Goal: Task Accomplishment & Management: Manage account settings

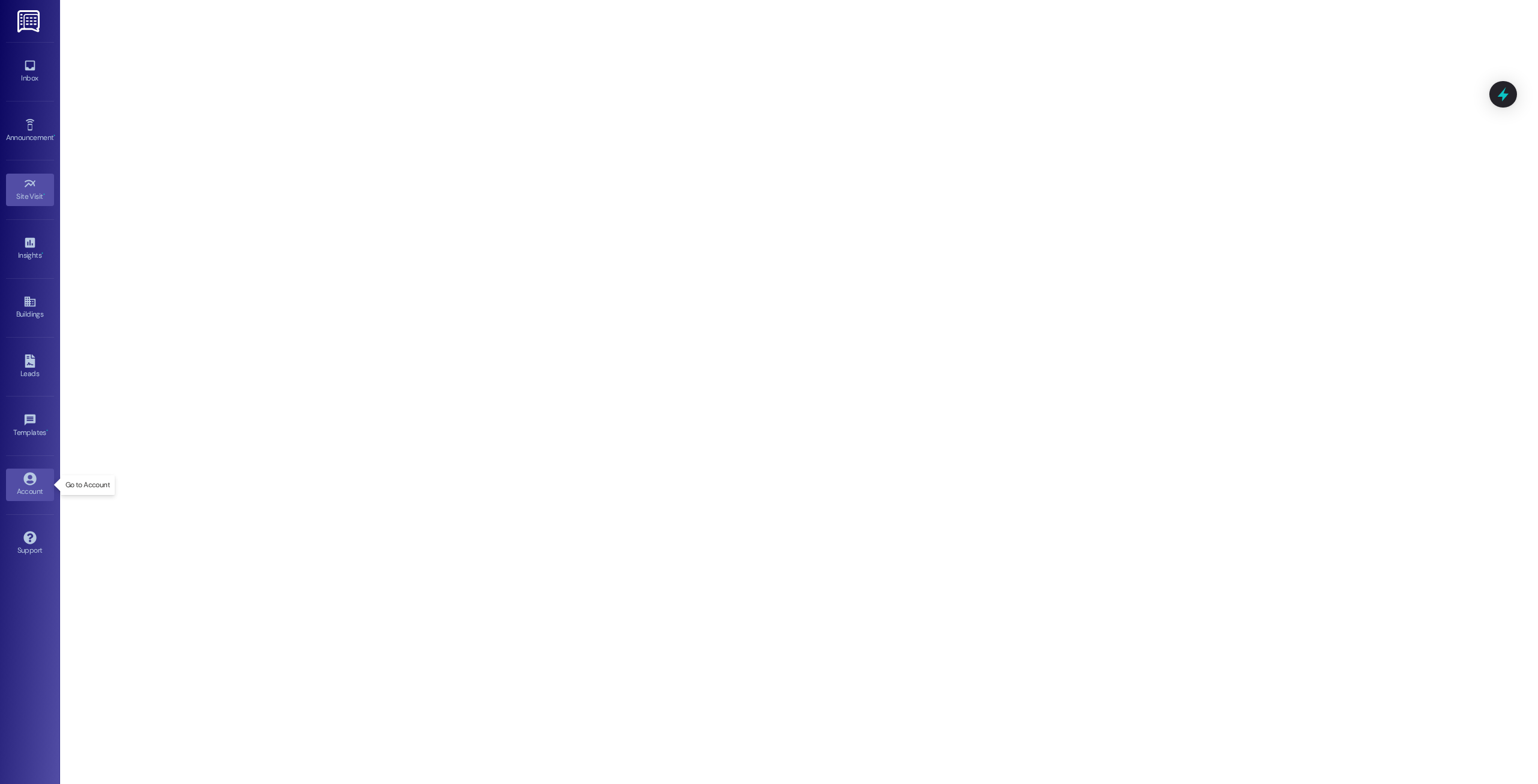
click at [33, 481] on icon at bounding box center [29, 478] width 12 height 12
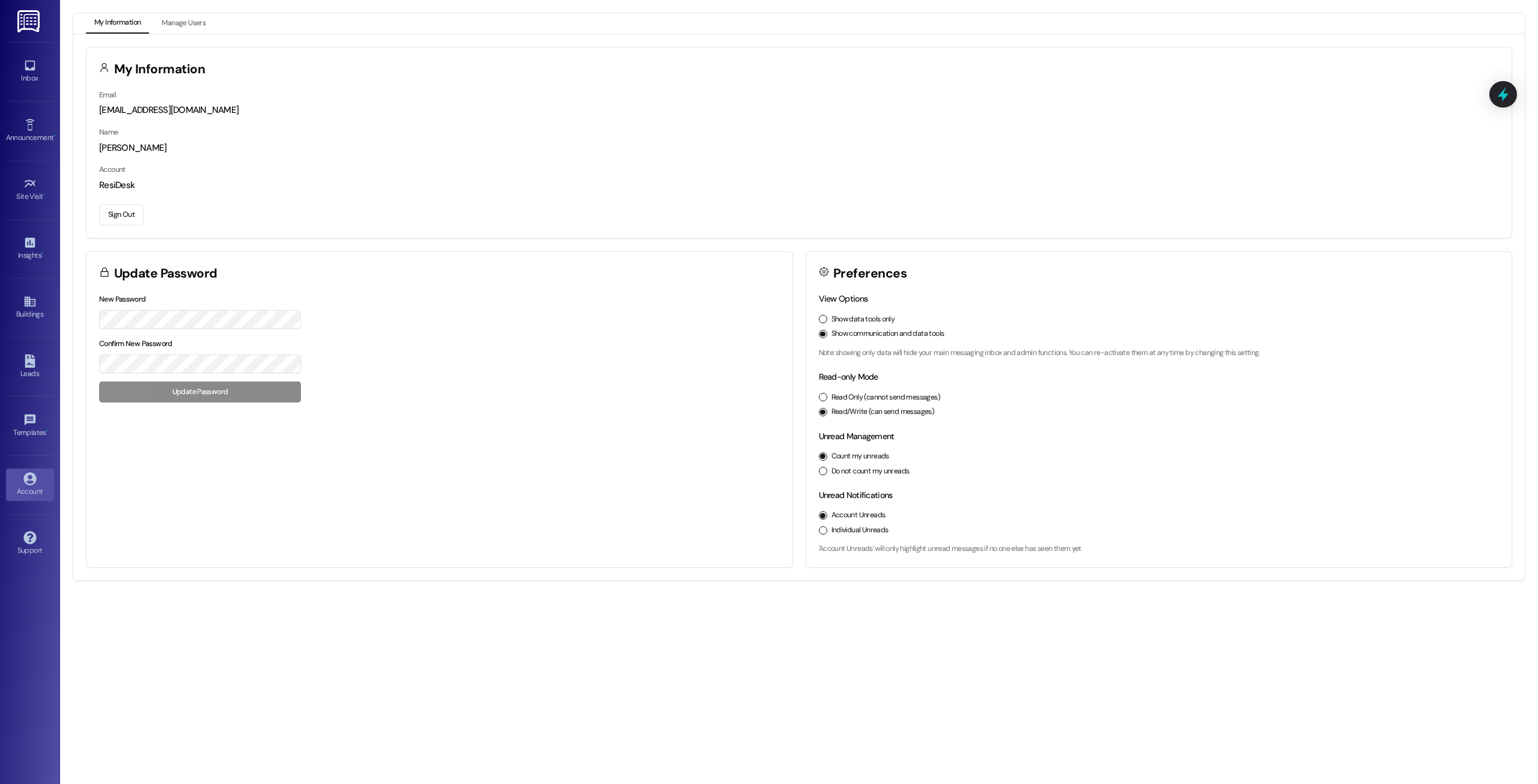
click at [125, 210] on button "Sign Out" at bounding box center [122, 215] width 44 height 21
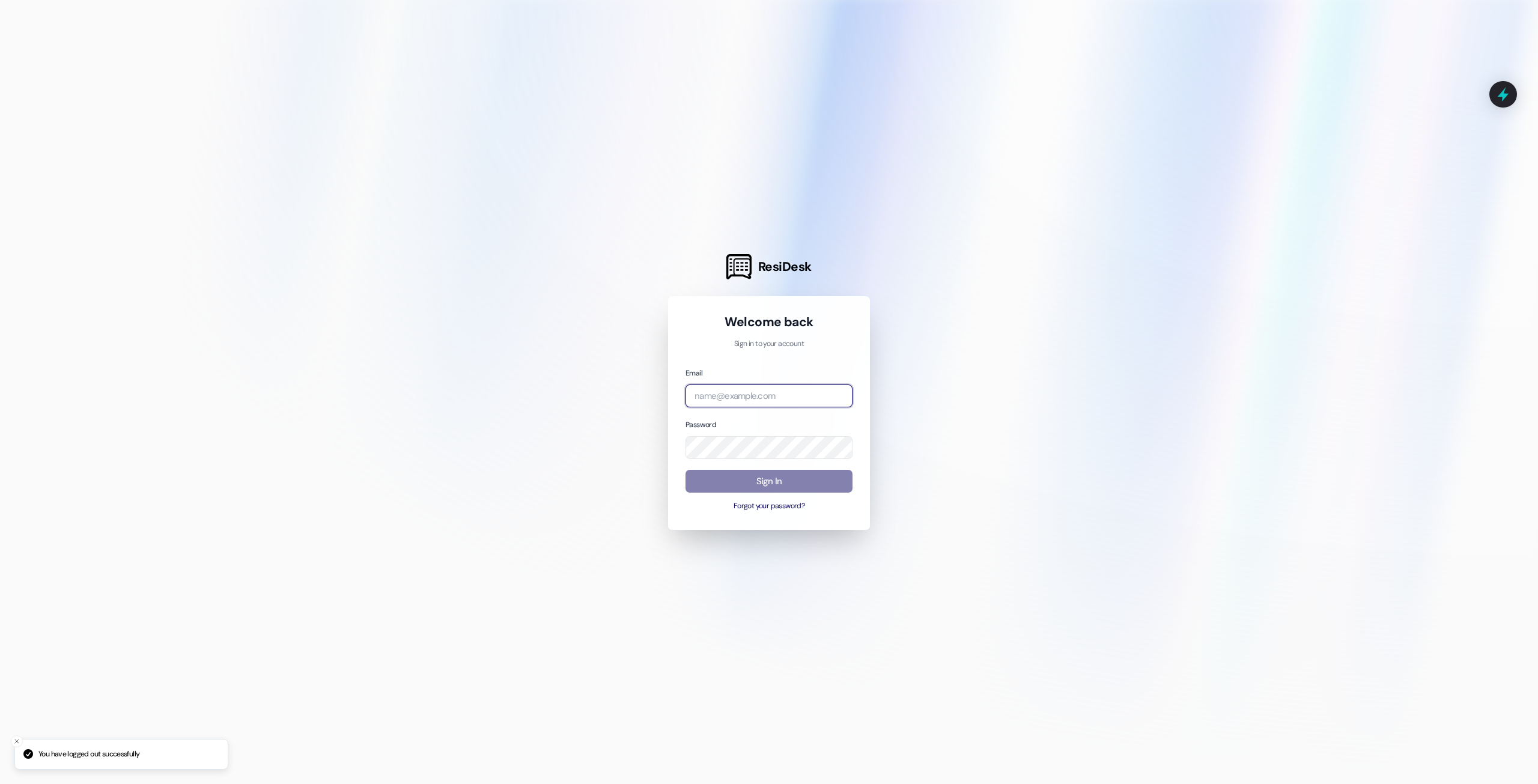
click at [722, 387] on input "email" at bounding box center [769, 396] width 167 height 24
type input "c"
click at [0, 783] on com-1password-button at bounding box center [0, 784] width 0 height 0
click at [956, 364] on div at bounding box center [769, 392] width 1538 height 784
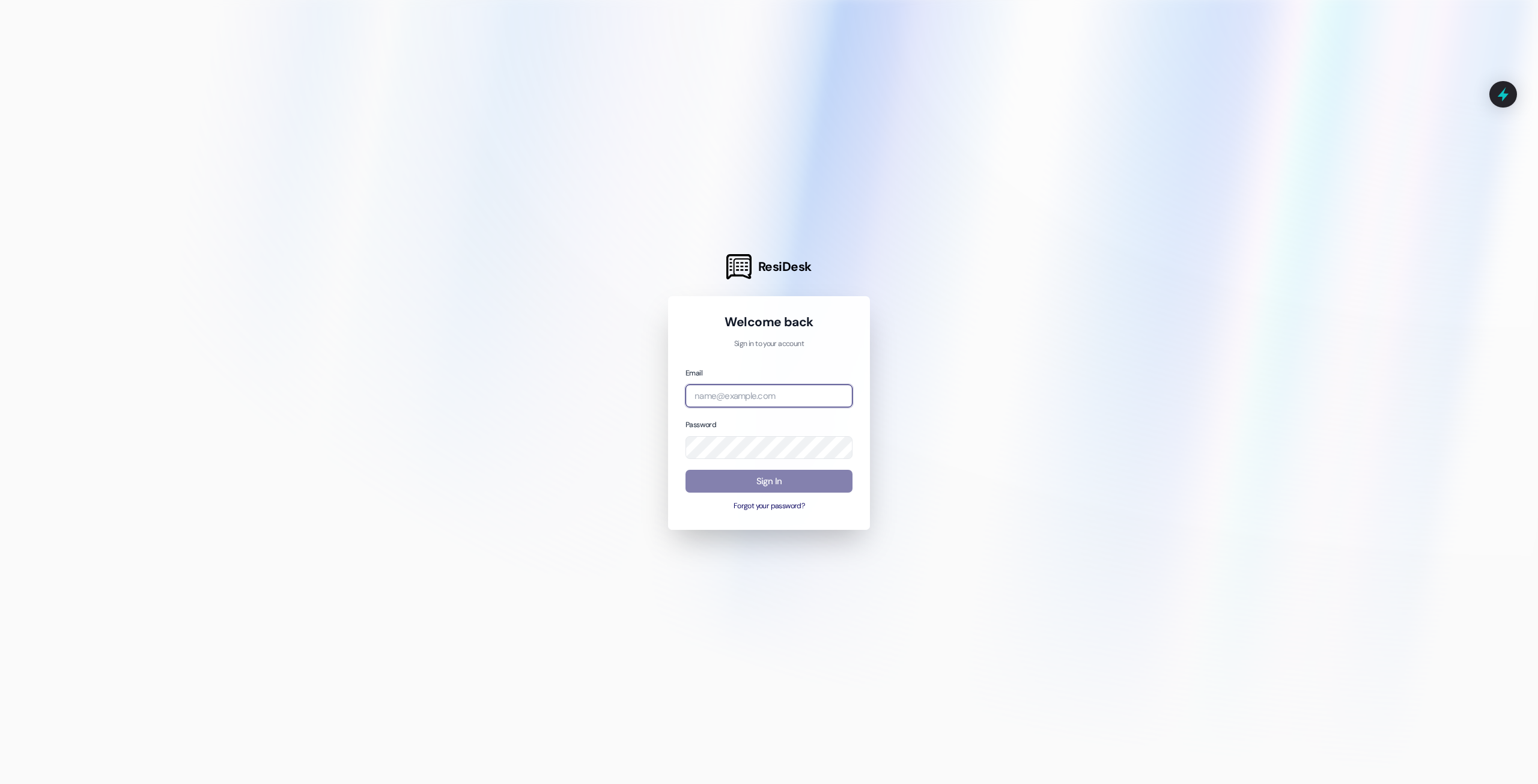
click at [747, 390] on input "email" at bounding box center [769, 396] width 167 height 24
click at [0, 783] on com-1password-button at bounding box center [0, 784] width 0 height 0
click at [803, 393] on input "email" at bounding box center [769, 396] width 167 height 24
